Goal: Book appointment/travel/reservation

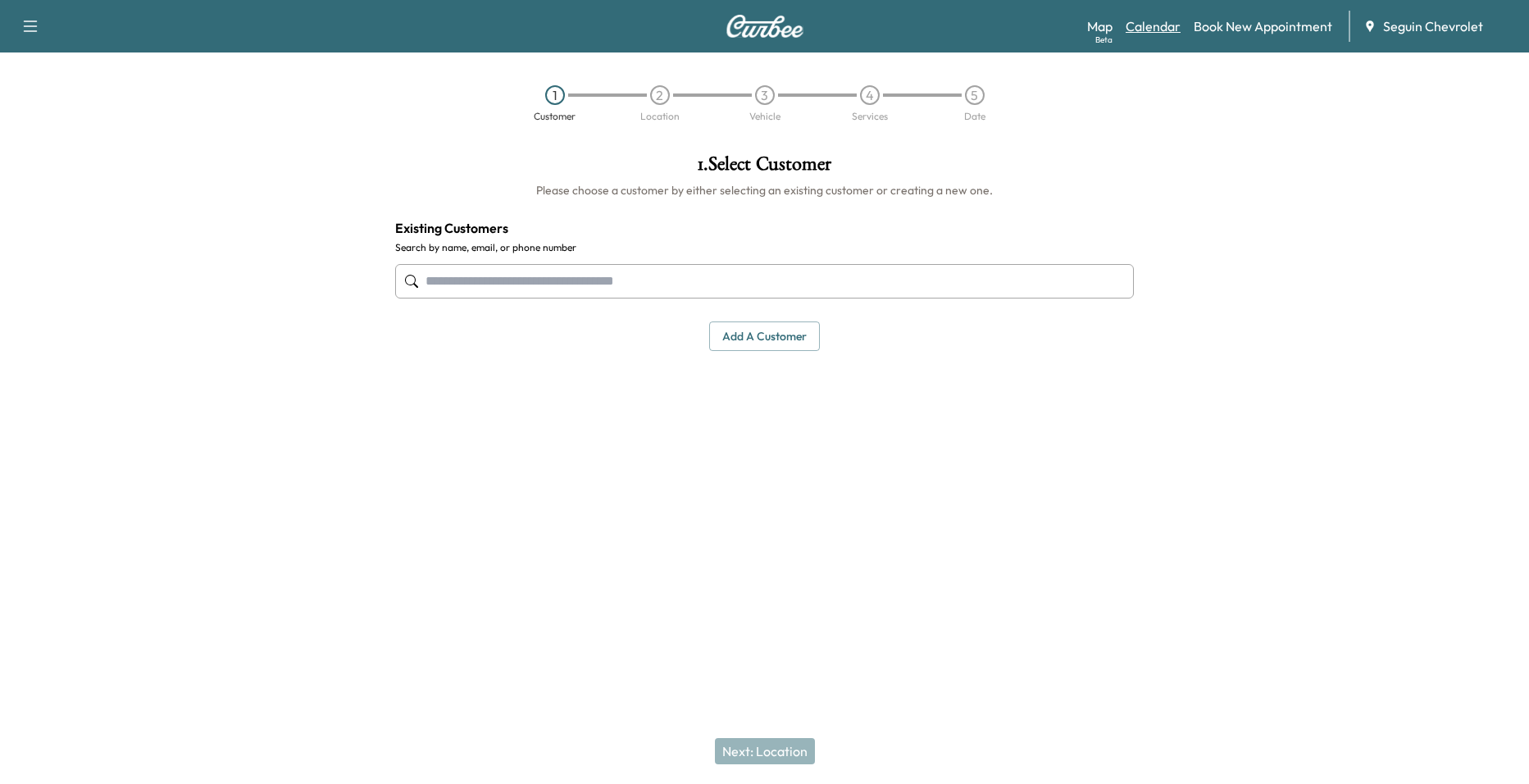
click at [1170, 22] on link "Calendar" at bounding box center [1154, 26] width 55 height 20
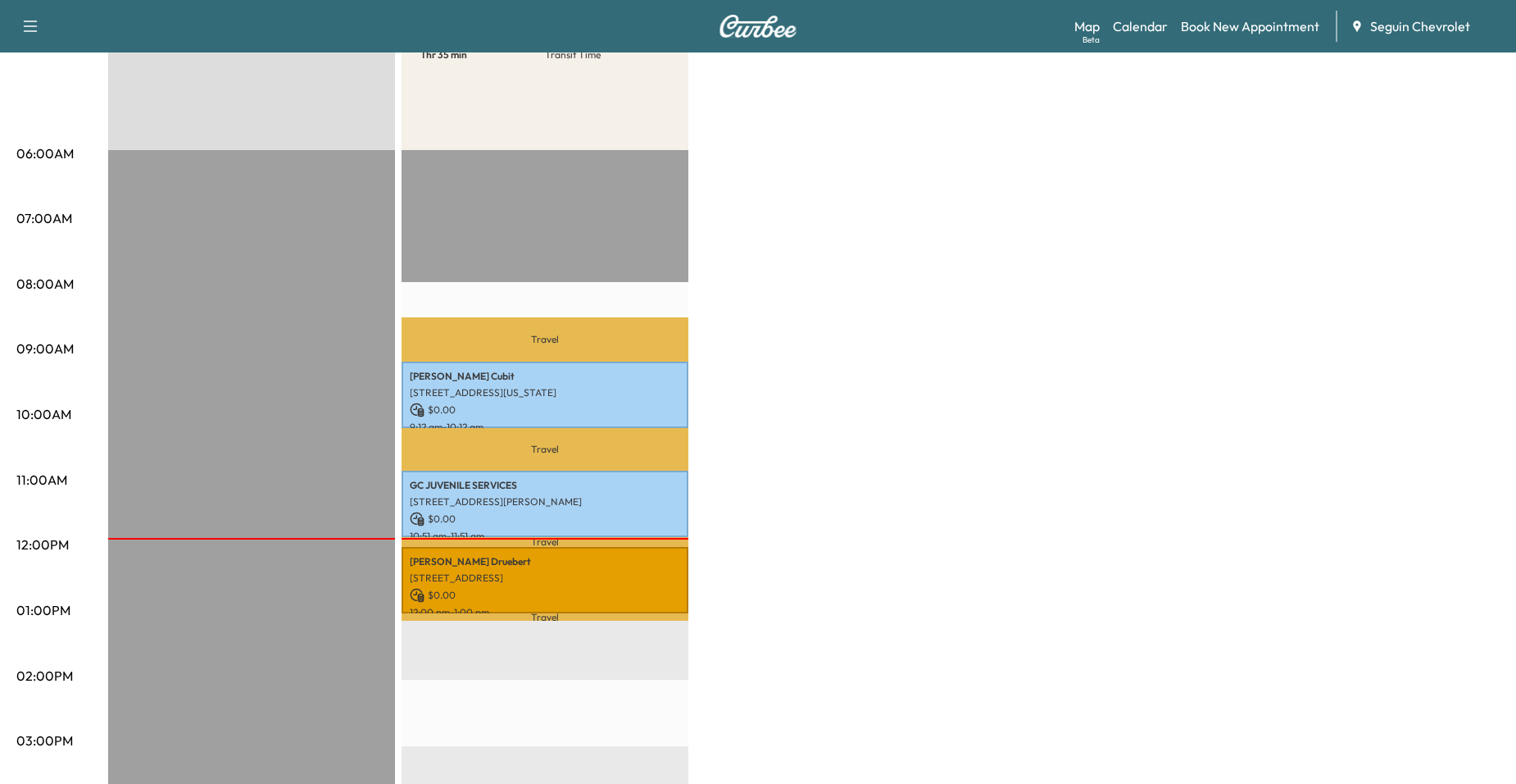
scroll to position [491, 0]
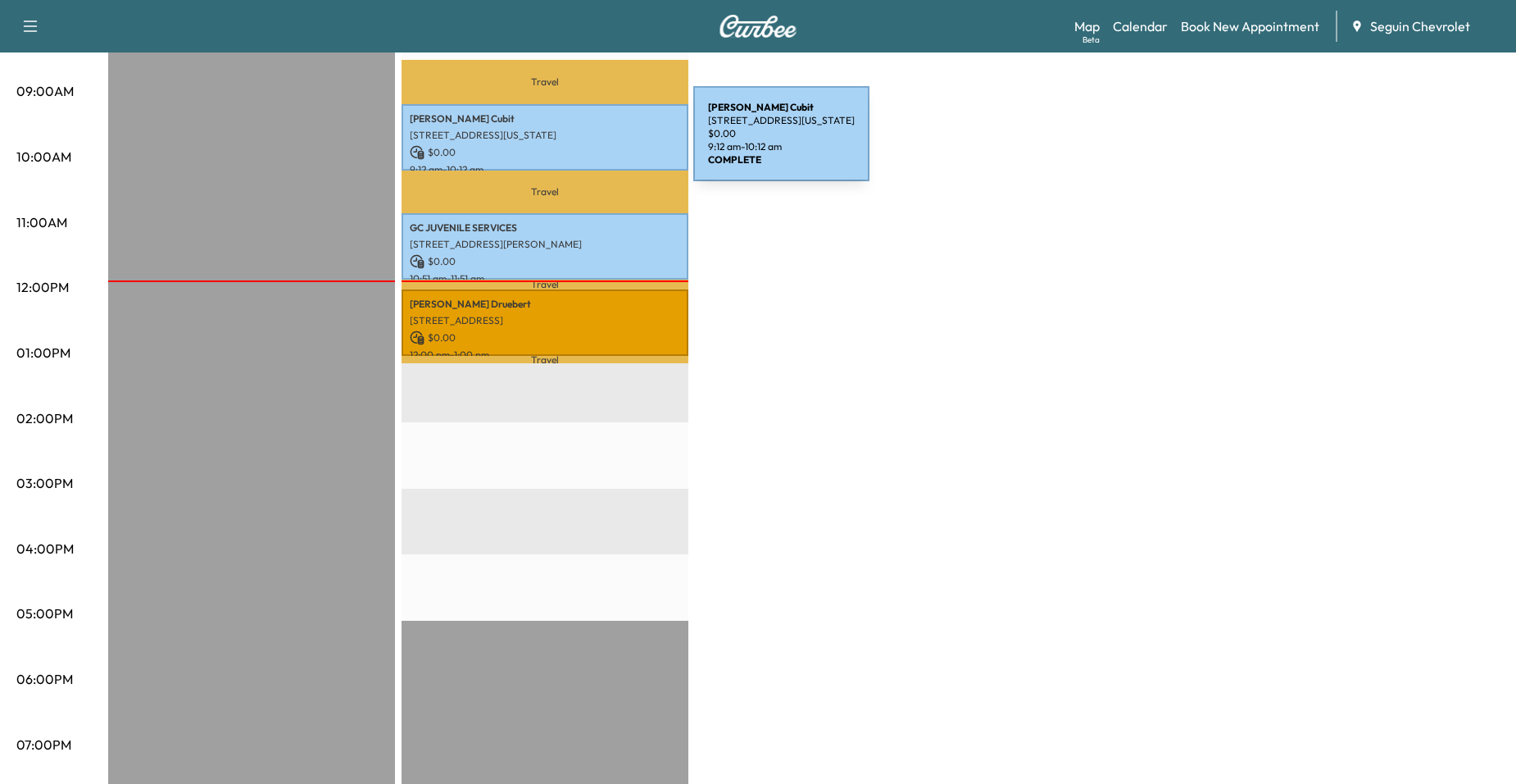
click at [571, 145] on p "$ 0.00" at bounding box center [545, 152] width 271 height 15
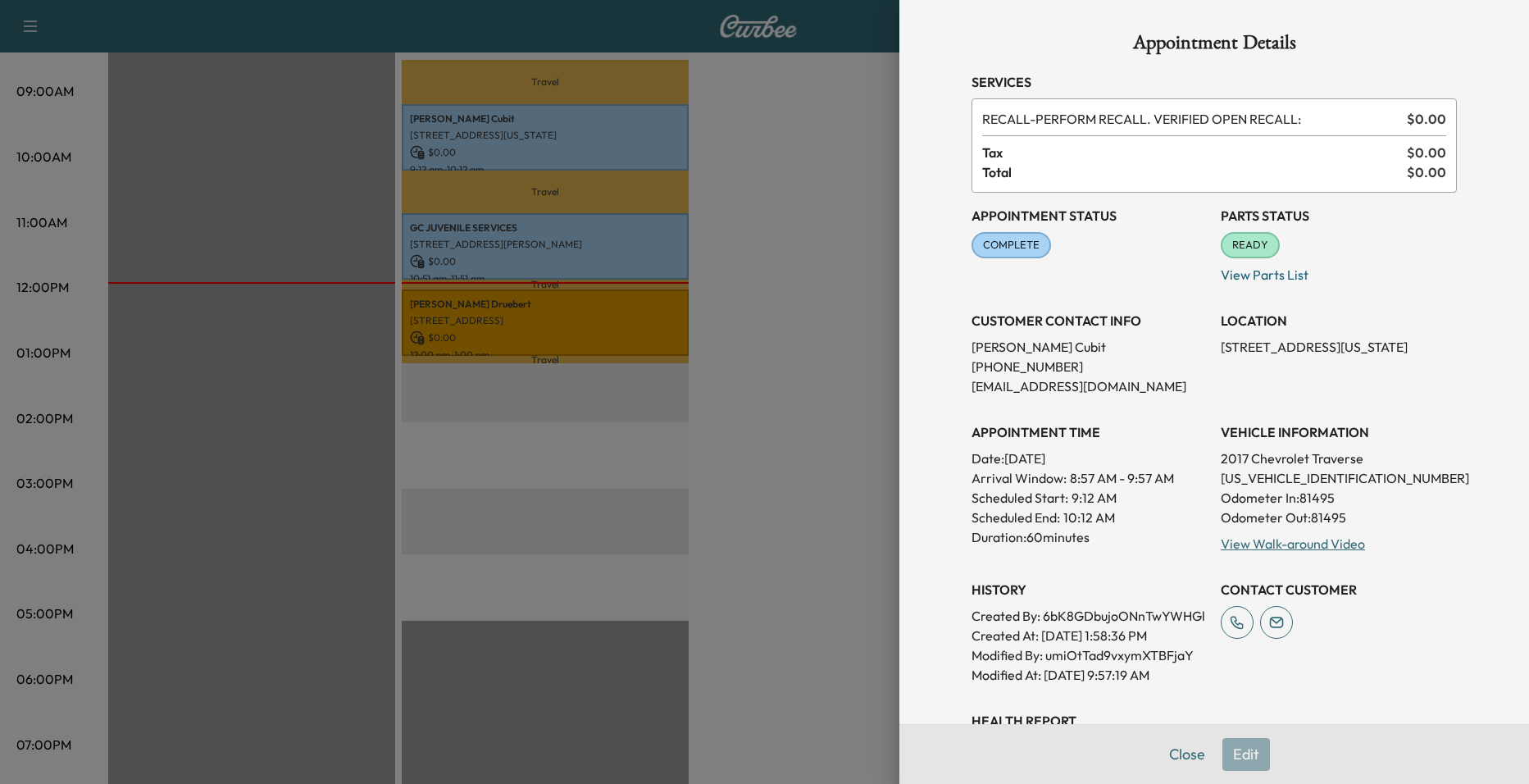
click at [321, 254] on div at bounding box center [764, 392] width 1529 height 784
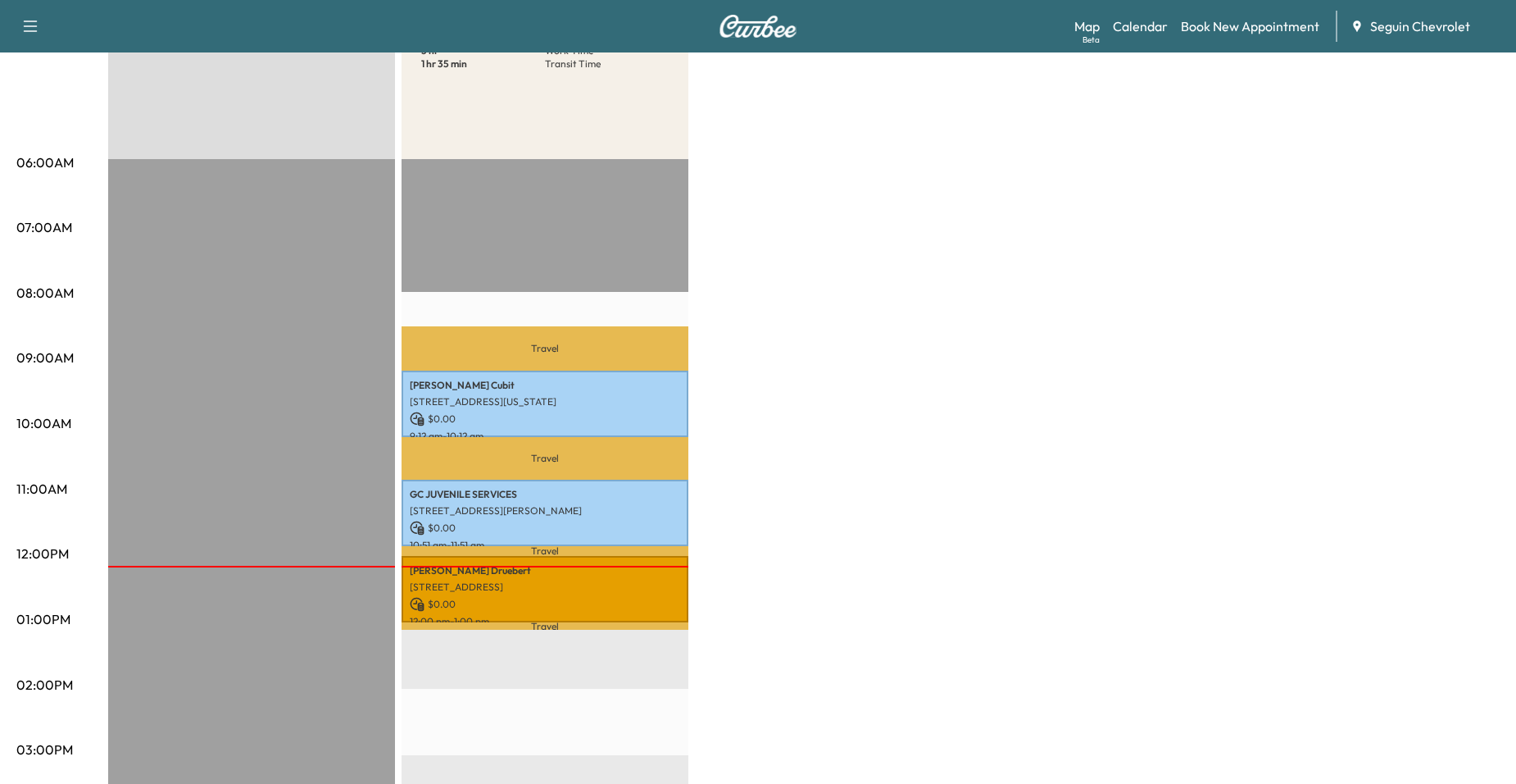
scroll to position [164, 0]
